Goal: Information Seeking & Learning: Find specific page/section

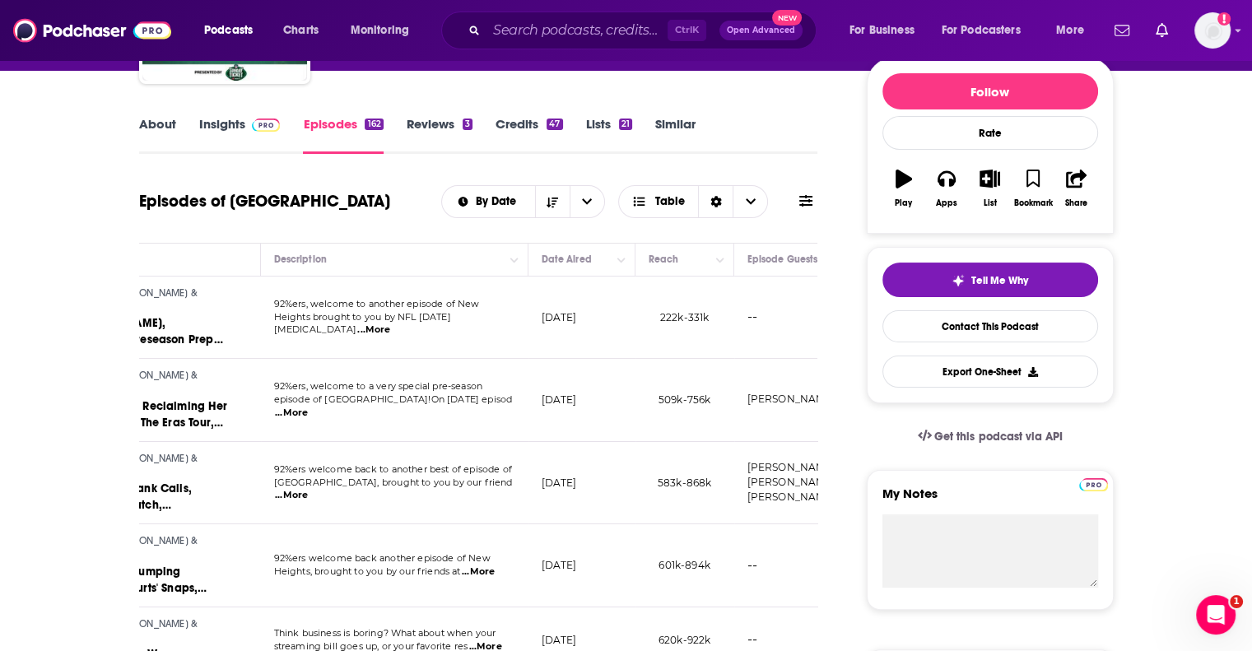
scroll to position [193, 0]
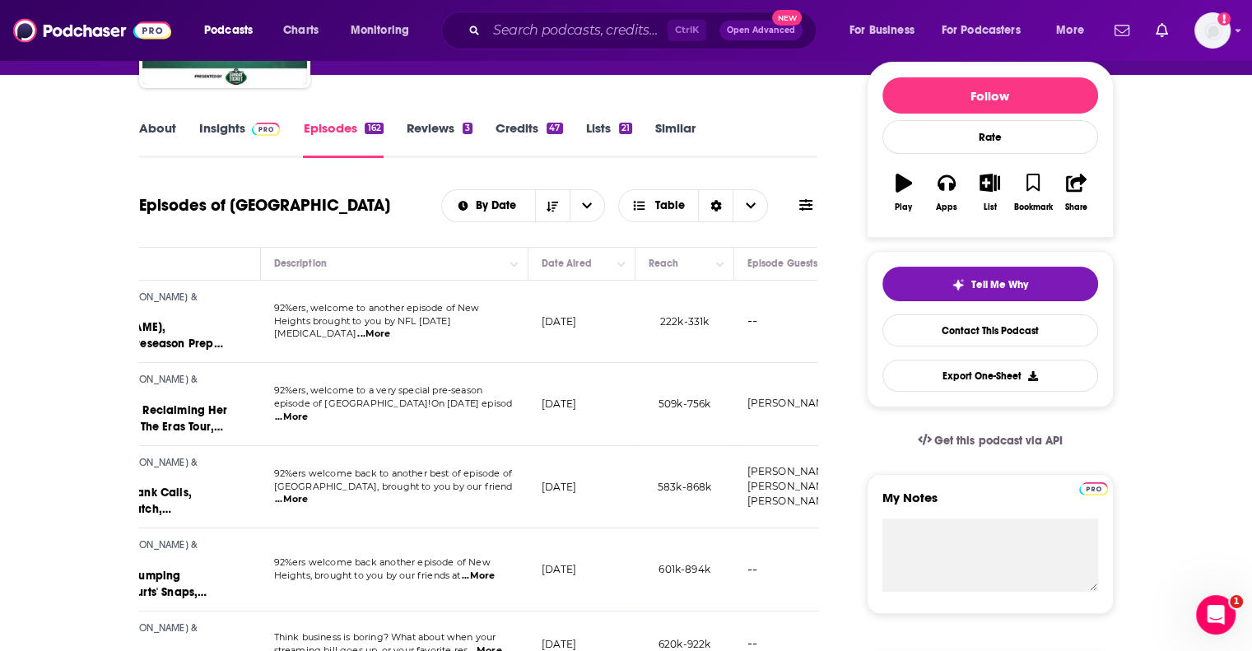
click at [199, 124] on link "Insights" at bounding box center [239, 139] width 81 height 38
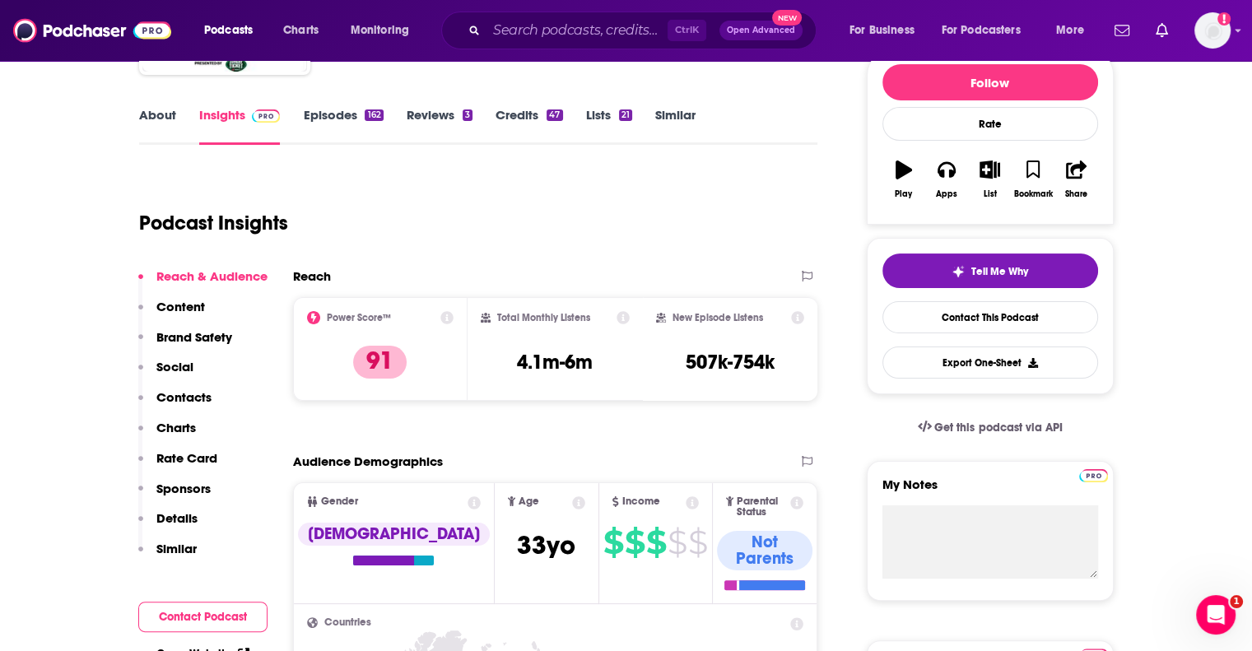
scroll to position [221, 0]
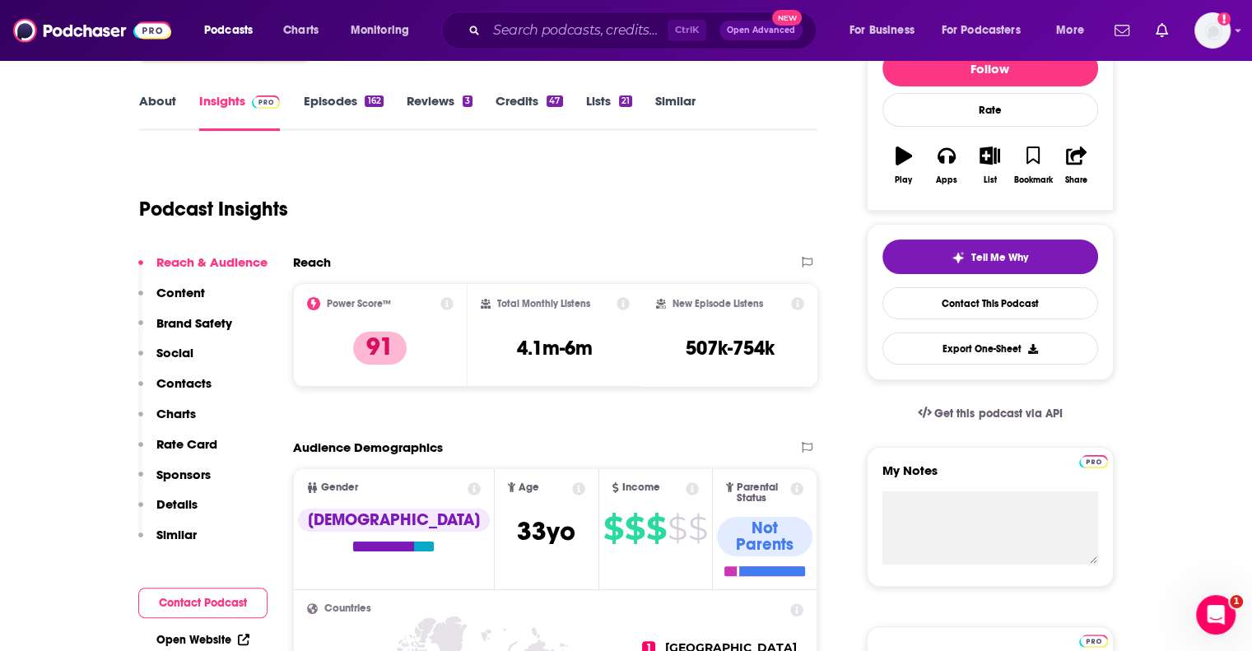
click at [351, 98] on link "Episodes 162" at bounding box center [343, 112] width 80 height 38
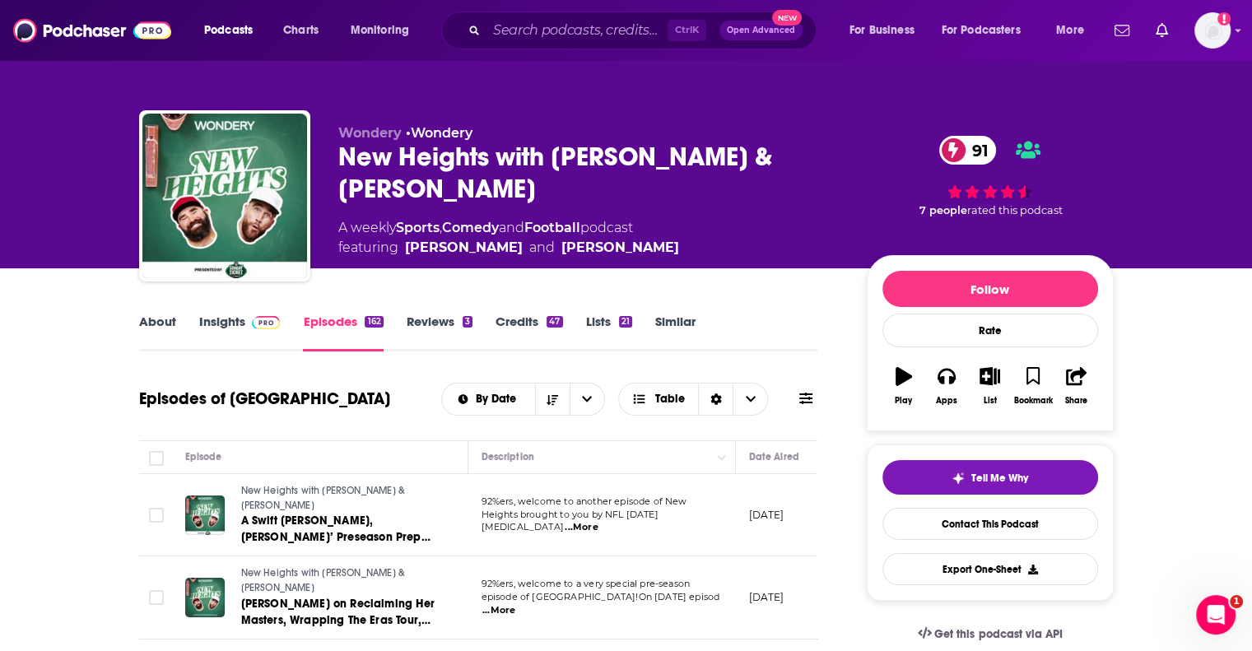
drag, startPoint x: 440, startPoint y: 397, endPoint x: 87, endPoint y: 440, distance: 355.8
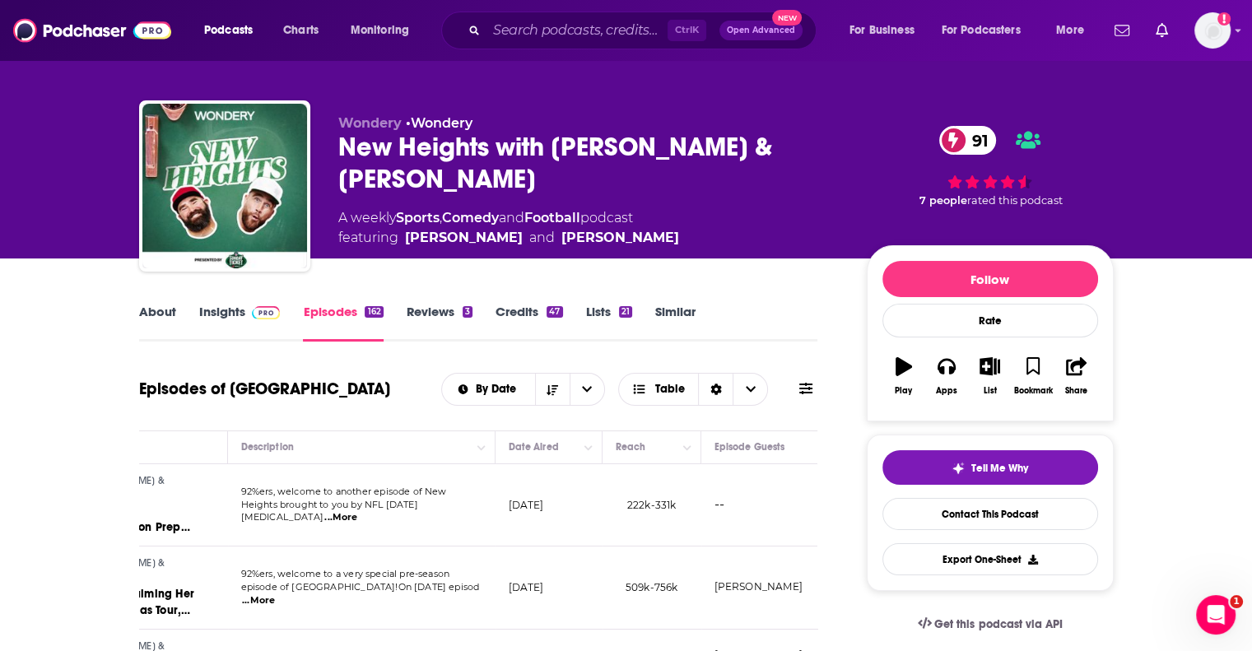
scroll to position [3, 0]
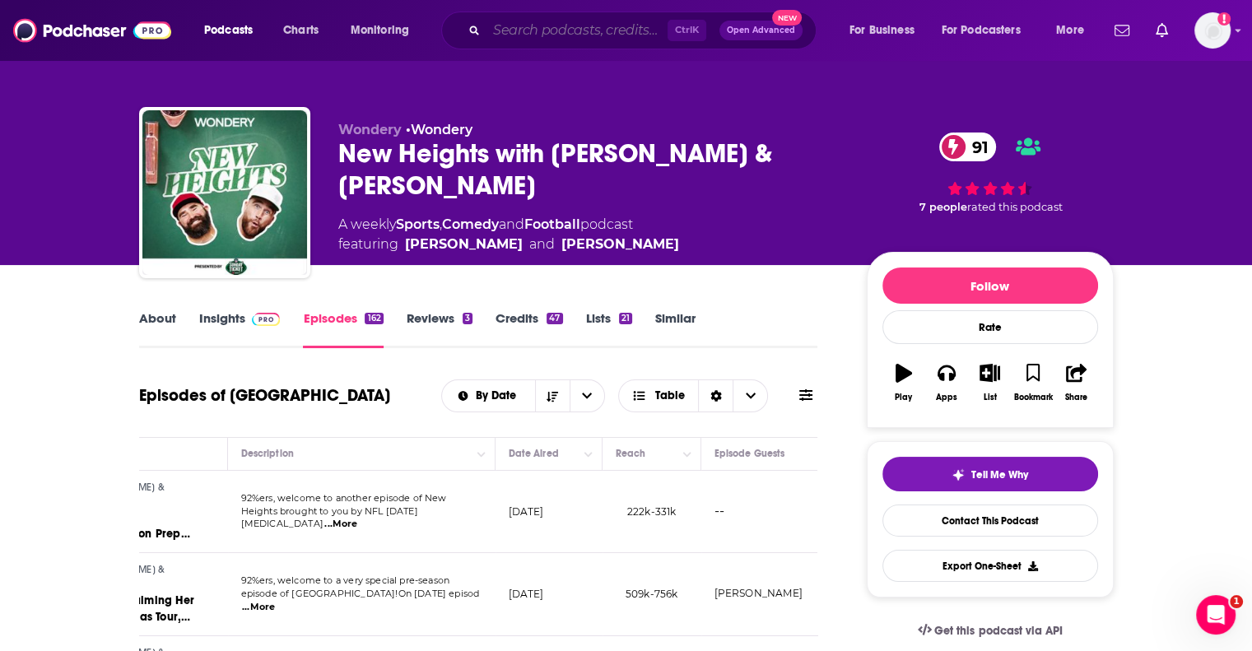
click at [520, 21] on input "Search podcasts, credits, & more..." at bounding box center [576, 30] width 181 height 26
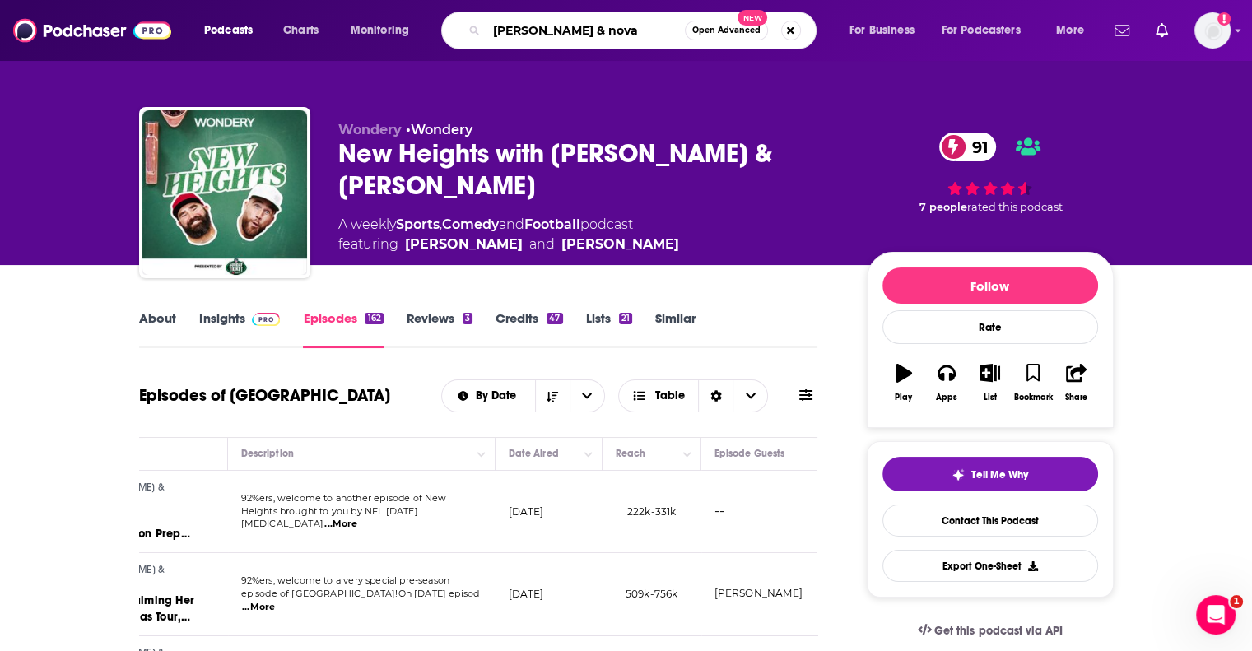
type input "[PERSON_NAME] & [PERSON_NAME]"
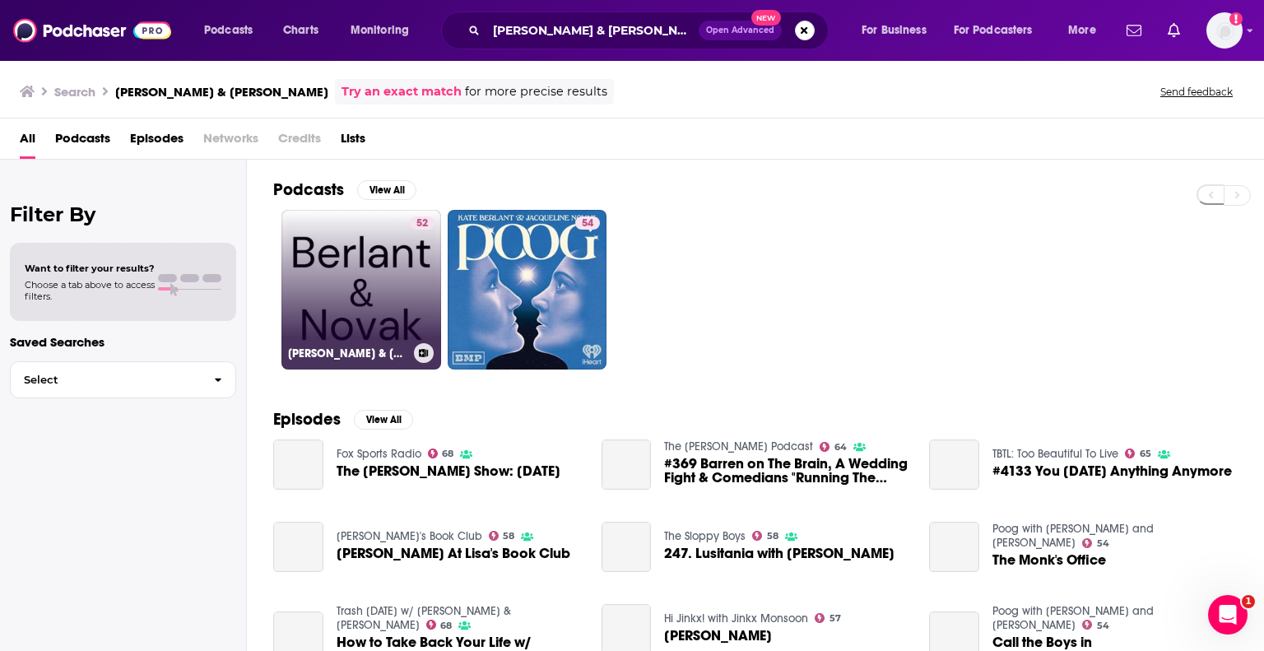
click at [349, 256] on link "52 [PERSON_NAME] & [PERSON_NAME]" at bounding box center [361, 290] width 160 height 160
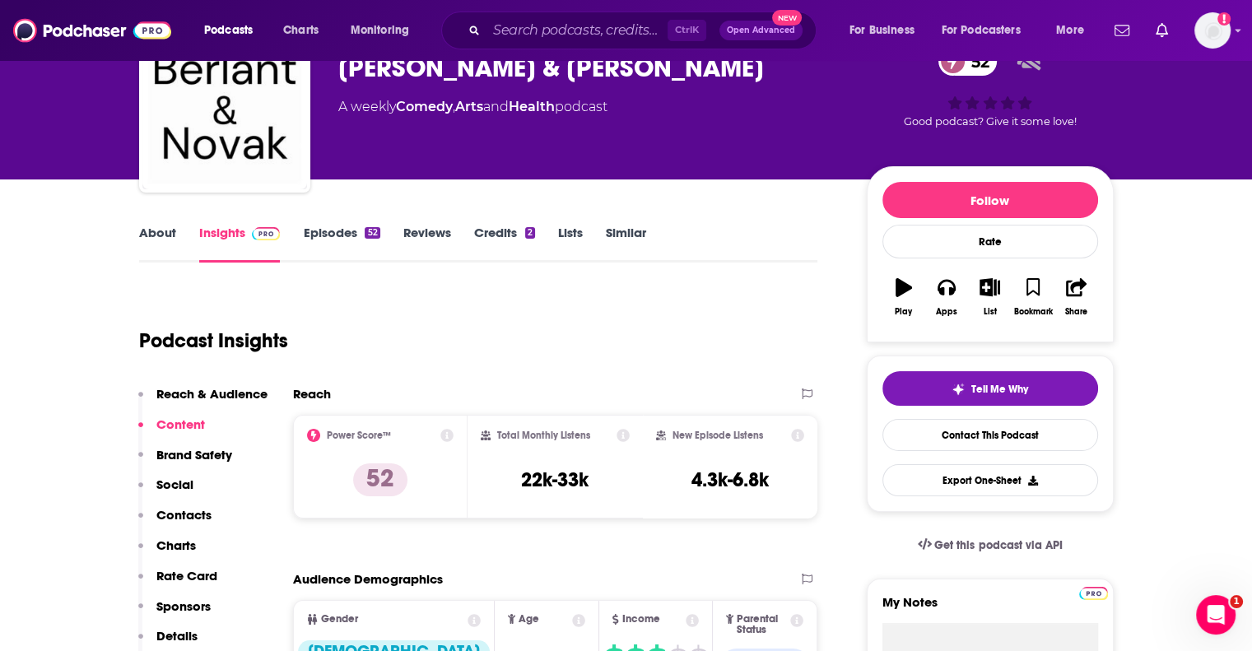
scroll to position [88, 0]
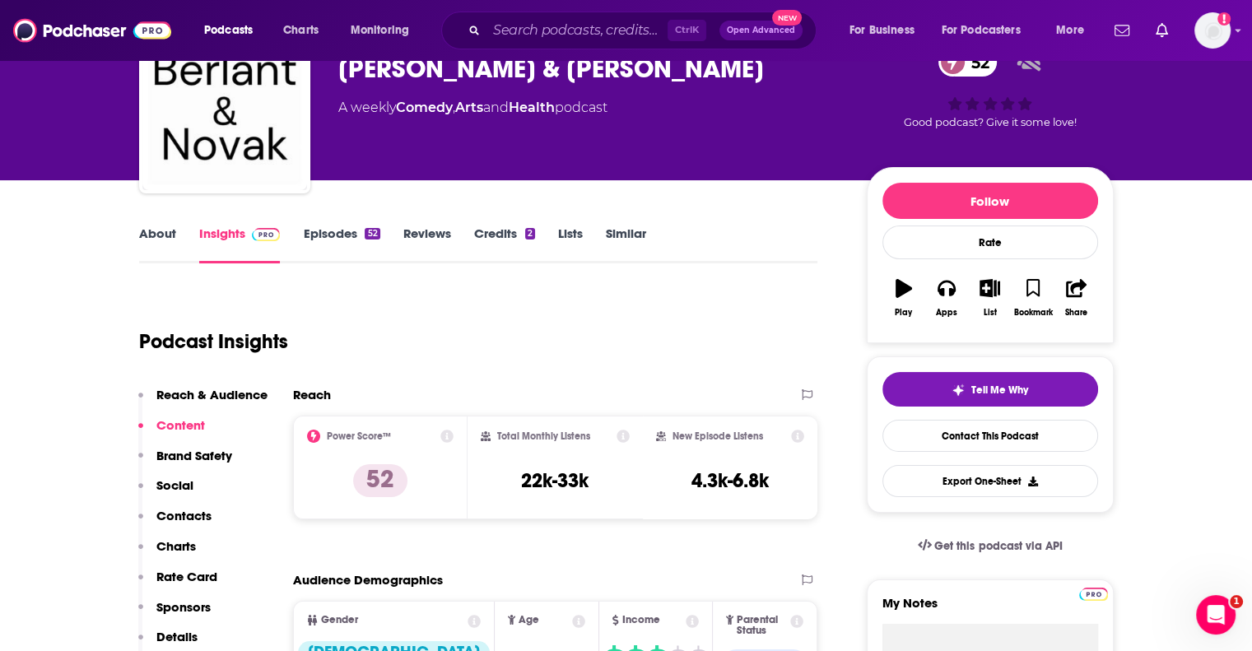
click at [340, 240] on link "Episodes 52" at bounding box center [341, 245] width 77 height 38
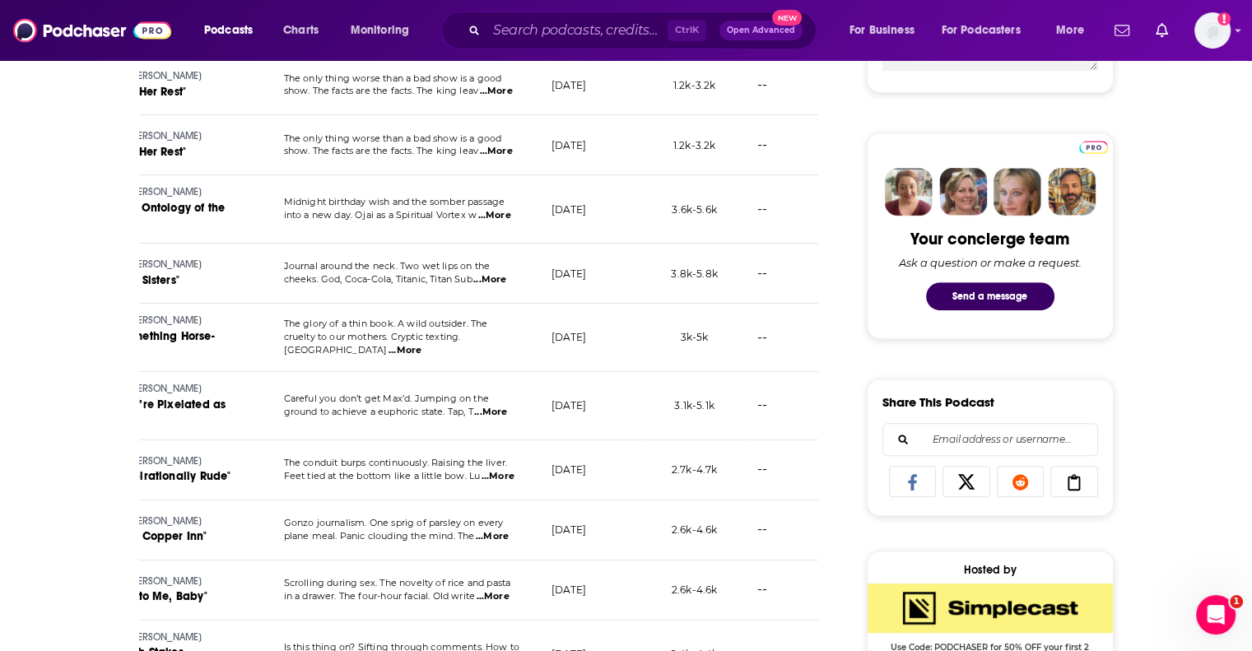
scroll to position [737, 0]
